Goal: Navigation & Orientation: Go to known website

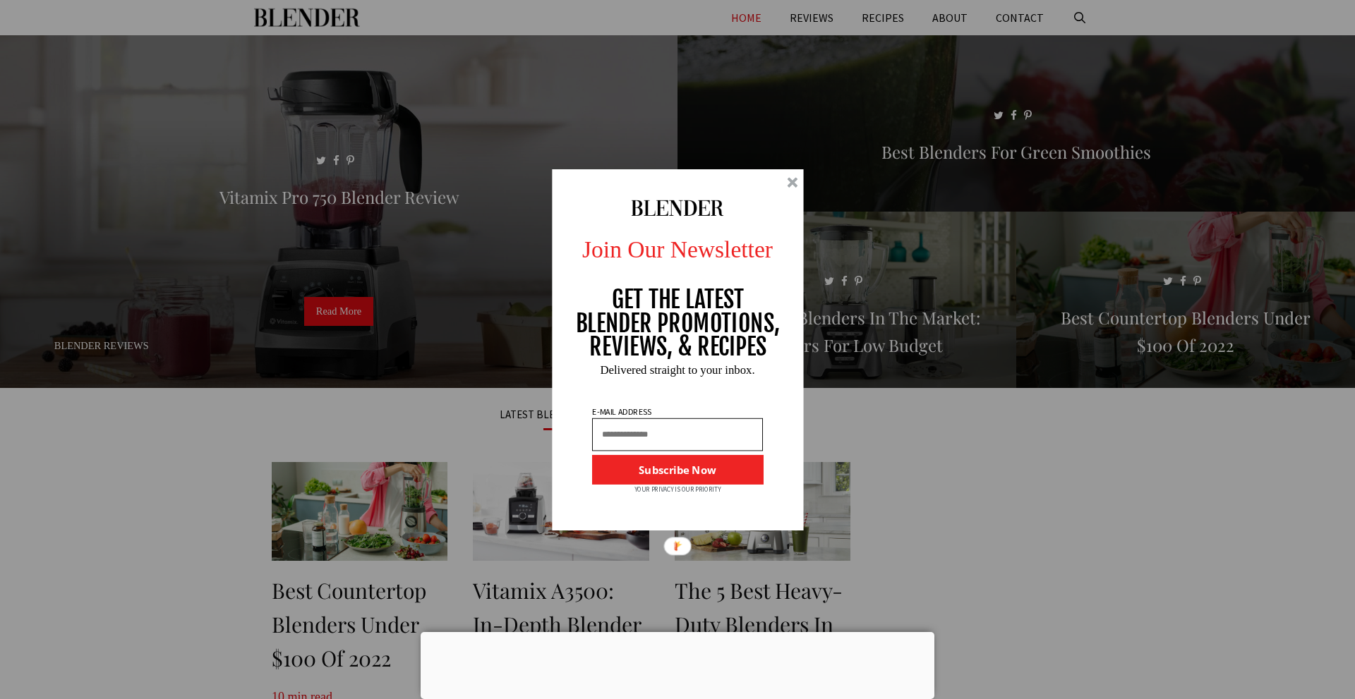
click at [797, 186] on div at bounding box center [792, 182] width 11 height 11
